Goal: Task Accomplishment & Management: Complete application form

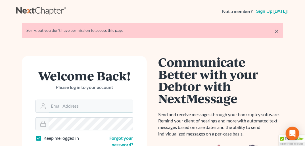
type input "[PERSON_NAME][EMAIL_ADDRESS][DOMAIN_NAME]"
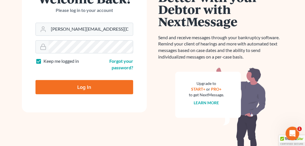
click at [95, 86] on input "Log In" at bounding box center [84, 87] width 98 height 14
type input "Thinking..."
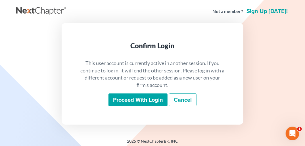
click at [117, 100] on input "Proceed with login" at bounding box center [137, 99] width 59 height 13
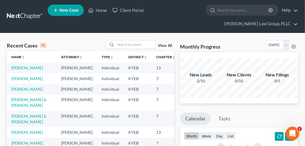
click at [22, 93] on td "[PERSON_NAME]" at bounding box center [32, 89] width 50 height 10
click at [18, 91] on link "[PERSON_NAME]" at bounding box center [26, 88] width 31 height 5
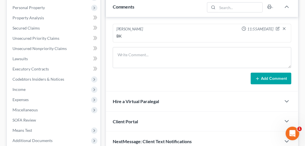
scroll to position [116, 0]
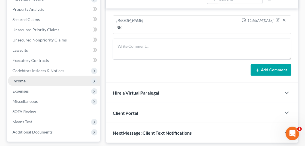
click at [57, 76] on span "Income" at bounding box center [54, 81] width 92 height 10
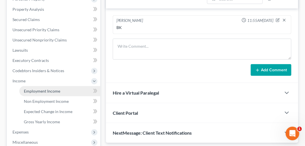
click at [58, 88] on span "Employment Income" at bounding box center [42, 90] width 36 height 5
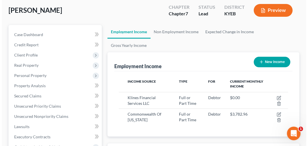
scroll to position [41, 0]
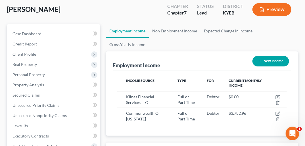
click at [279, 56] on button "New Income" at bounding box center [270, 61] width 37 height 10
select select "0"
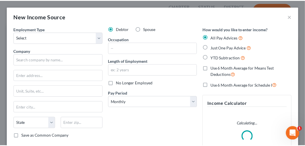
scroll to position [86, 183]
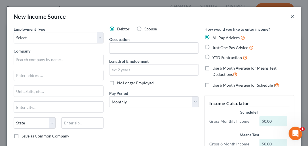
click at [290, 18] on button "×" at bounding box center [292, 16] width 4 height 7
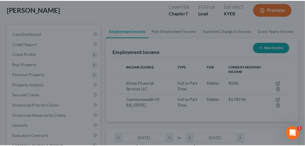
scroll to position [283519, 283423]
